Goal: Task Accomplishment & Management: Manage account settings

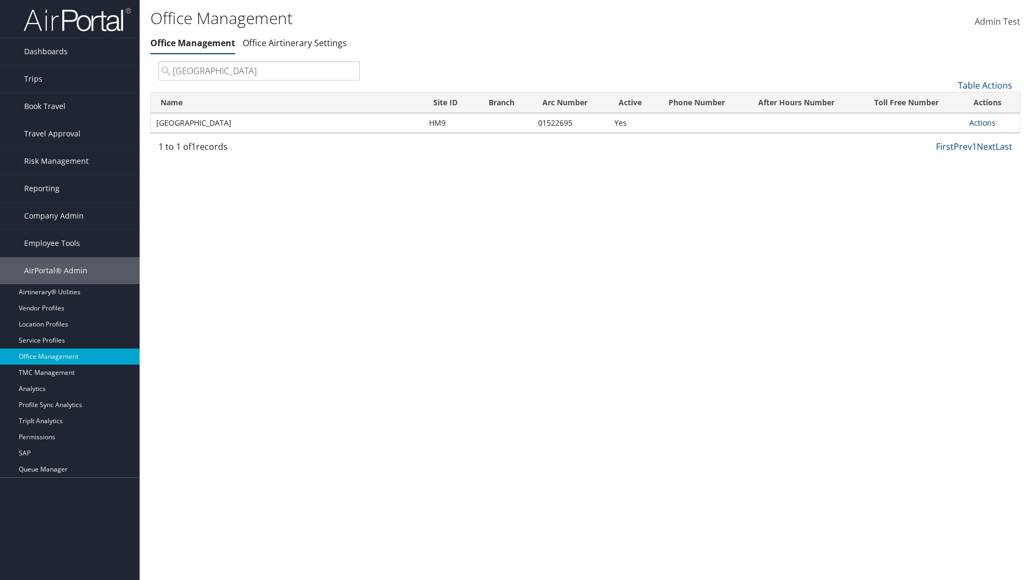
type input "[GEOGRAPHIC_DATA]"
click at [982, 122] on link "Actions" at bounding box center [982, 123] width 26 height 10
click at [947, 138] on link "View Travel Agents" at bounding box center [946, 138] width 91 height 18
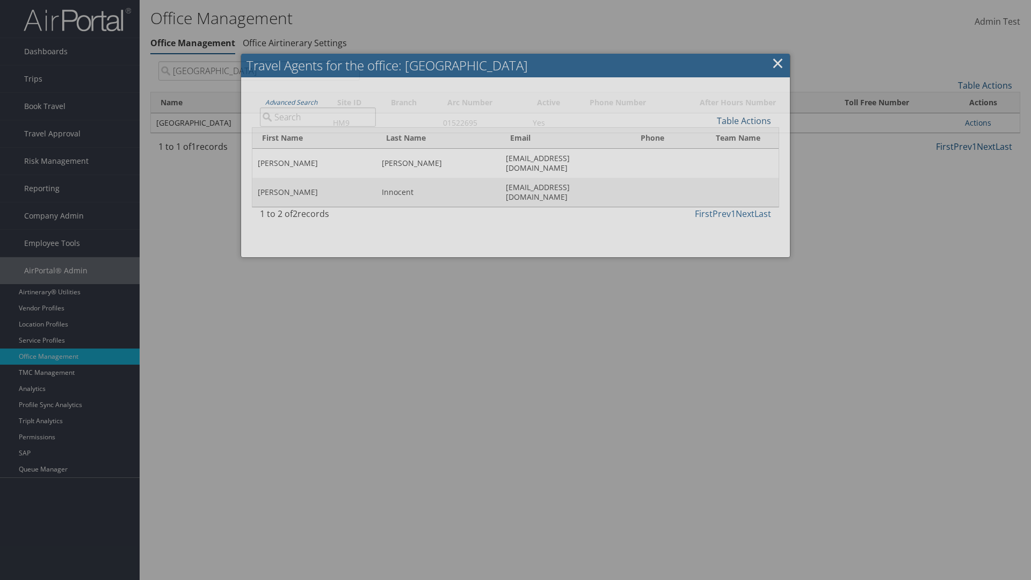
click at [744, 120] on link "Table Actions" at bounding box center [744, 121] width 54 height 12
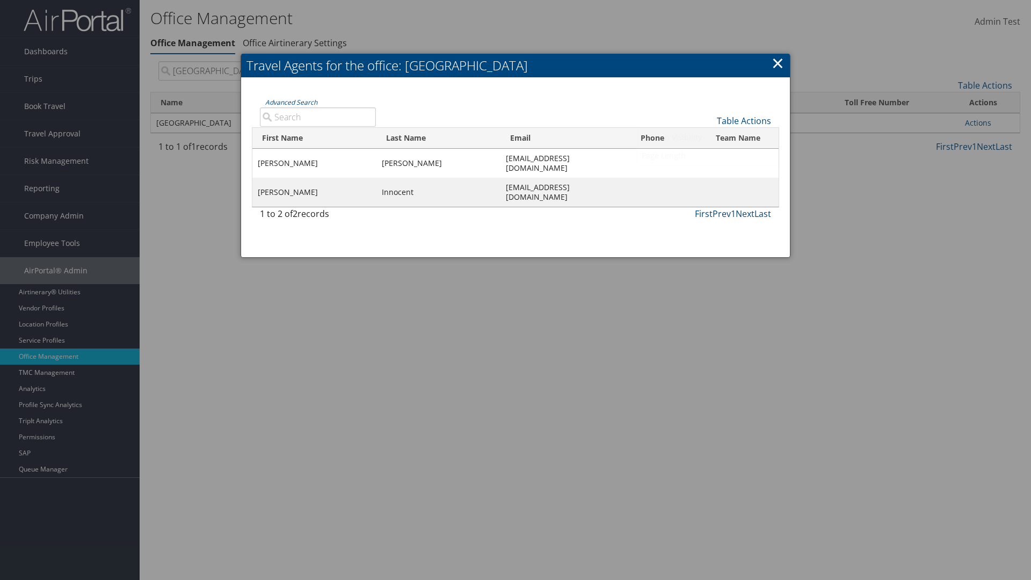
click at [708, 137] on link "Column Visibility" at bounding box center [707, 137] width 141 height 18
click at [708, 138] on link "First Name" at bounding box center [707, 138] width 141 height 18
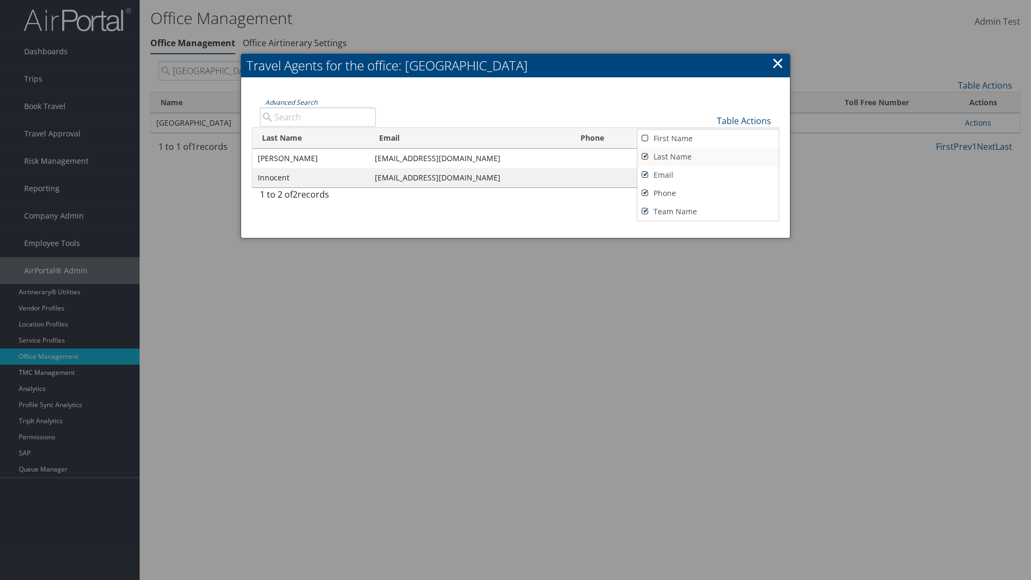
click at [708, 156] on link "Last Name" at bounding box center [707, 157] width 141 height 18
click at [708, 174] on link "Email" at bounding box center [707, 175] width 141 height 18
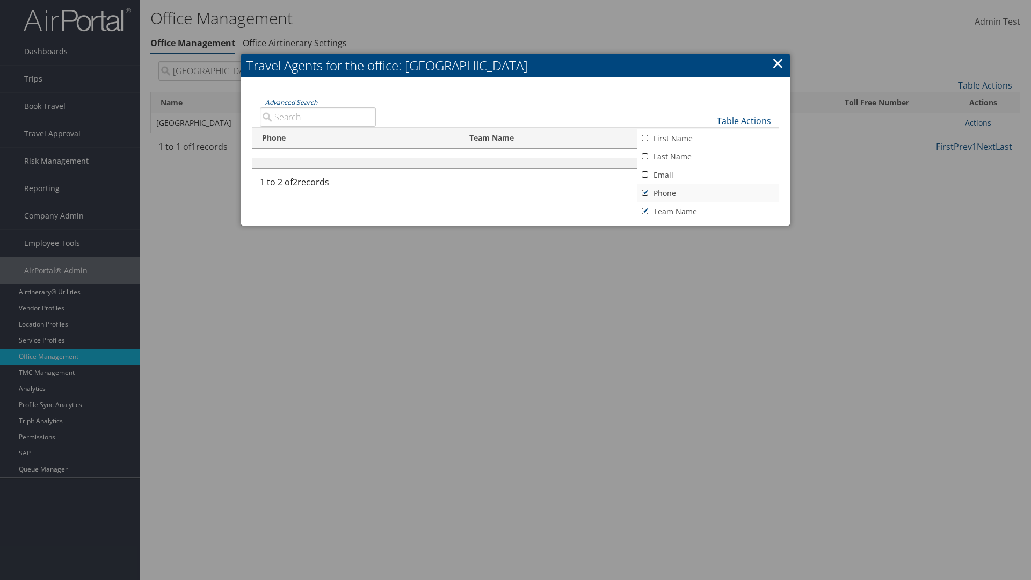
click at [708, 193] on link "Phone" at bounding box center [707, 193] width 141 height 18
click at [708, 211] on link "Team Name" at bounding box center [707, 211] width 141 height 18
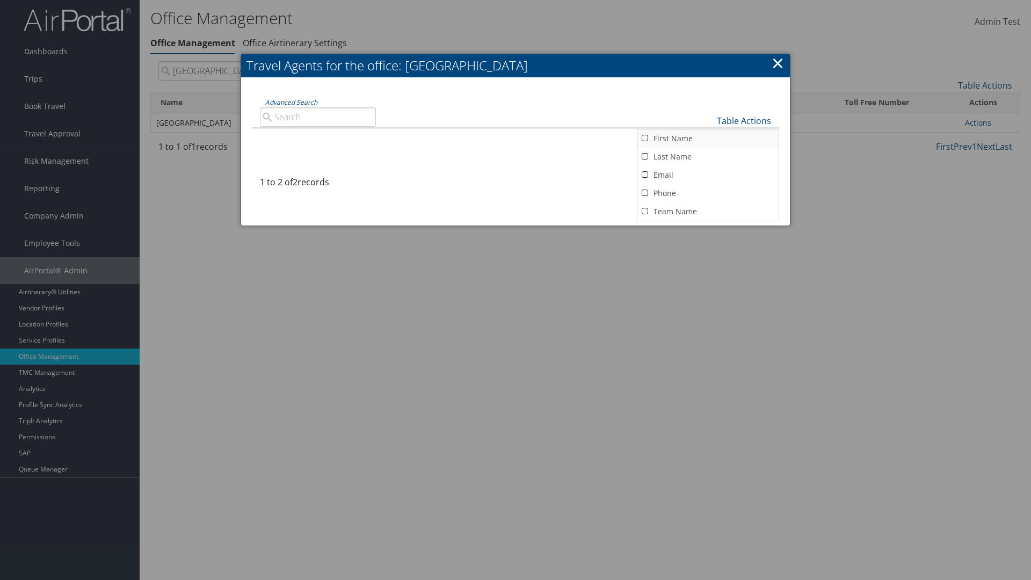
click at [708, 138] on link "First Name" at bounding box center [707, 138] width 141 height 18
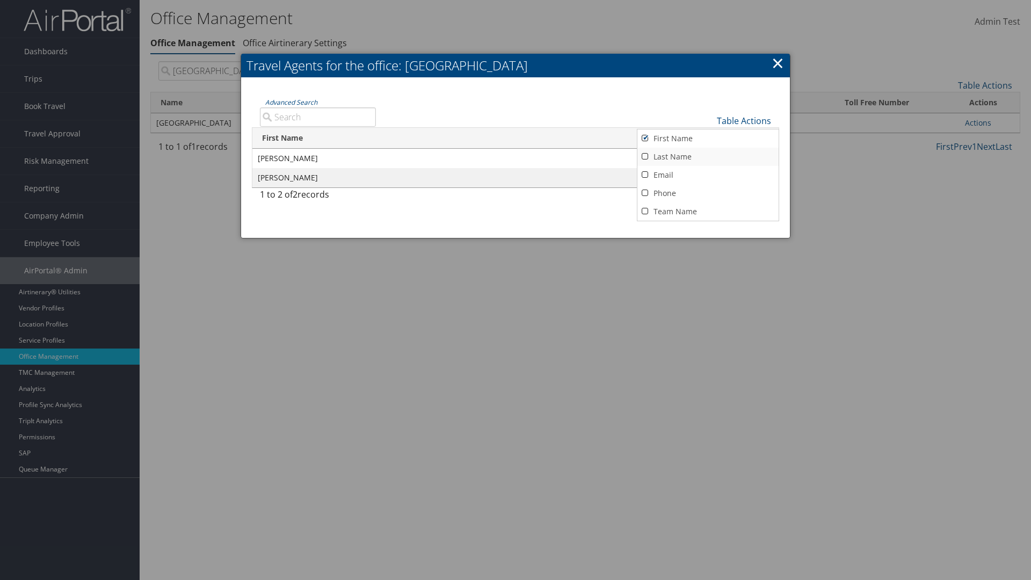
click at [708, 156] on link "Last Name" at bounding box center [707, 157] width 141 height 18
click at [708, 174] on link "Email" at bounding box center [707, 175] width 141 height 18
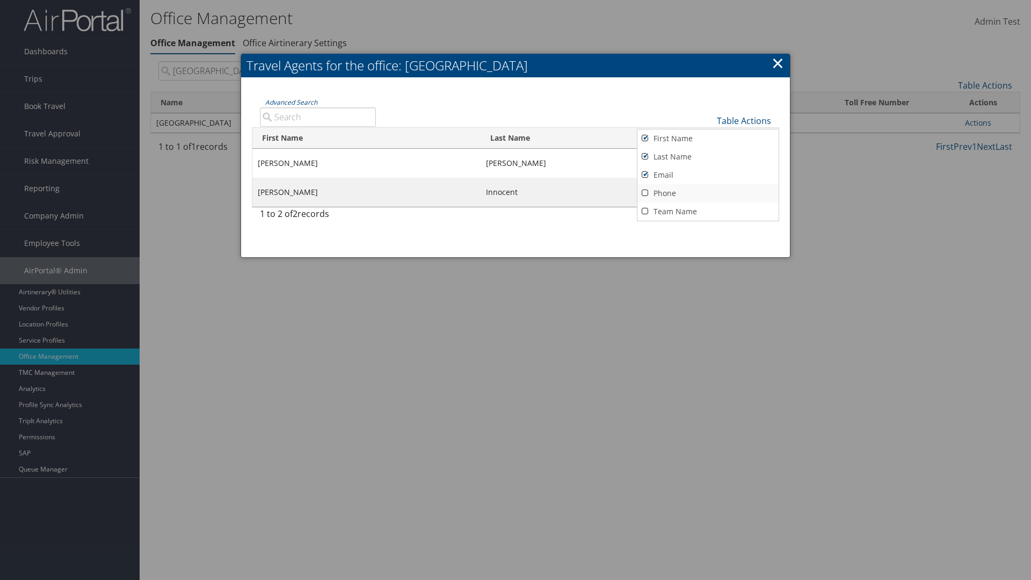
click at [708, 193] on link "Phone" at bounding box center [707, 193] width 141 height 18
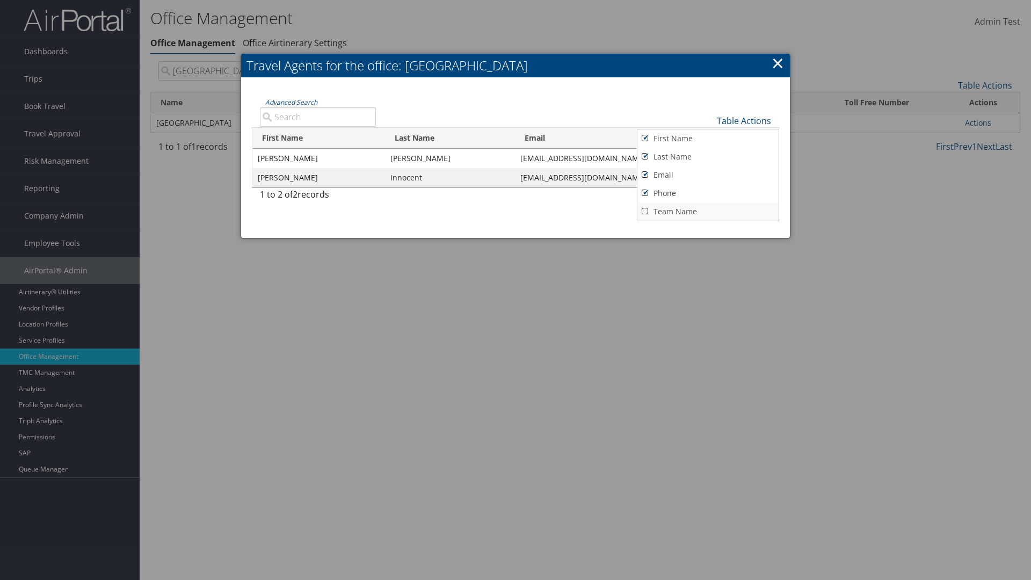
click at [708, 211] on link "Team Name" at bounding box center [707, 211] width 141 height 18
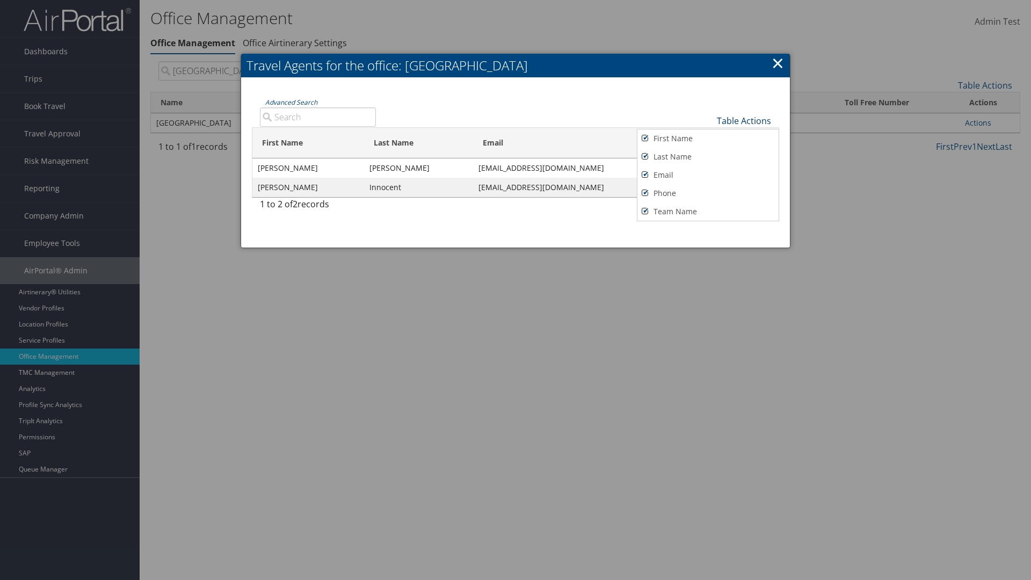
click at [744, 120] on link "Table Actions" at bounding box center [744, 121] width 54 height 12
click at [708, 157] on link "Page Length" at bounding box center [707, 158] width 141 height 18
click at [708, 157] on link "25" at bounding box center [707, 158] width 141 height 18
click at [744, 120] on link "Table Actions" at bounding box center [744, 121] width 54 height 12
click at [708, 174] on link "50" at bounding box center [707, 175] width 141 height 18
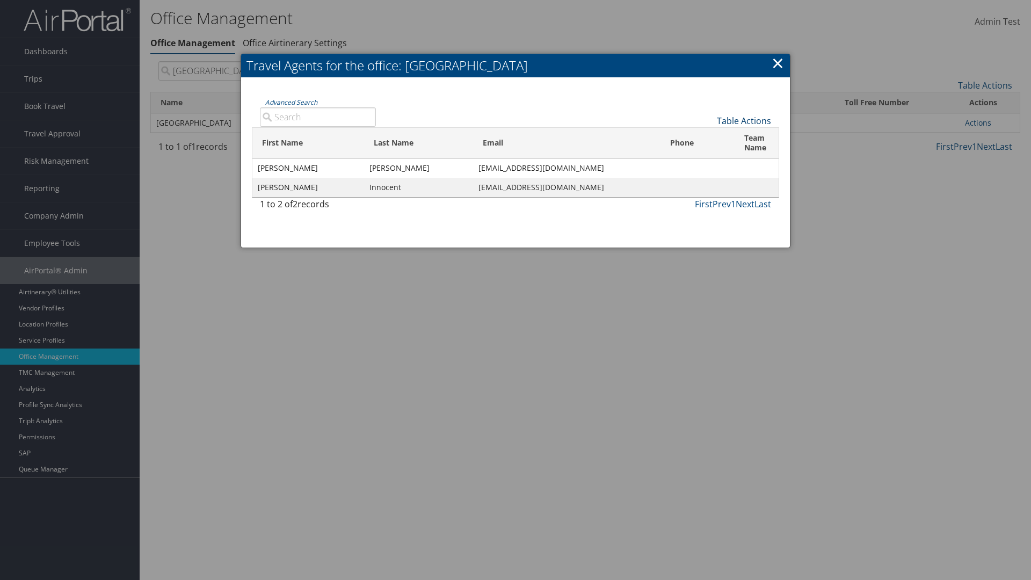
click at [744, 120] on link "Table Actions" at bounding box center [744, 121] width 54 height 12
